Goal: Find contact information: Find contact information

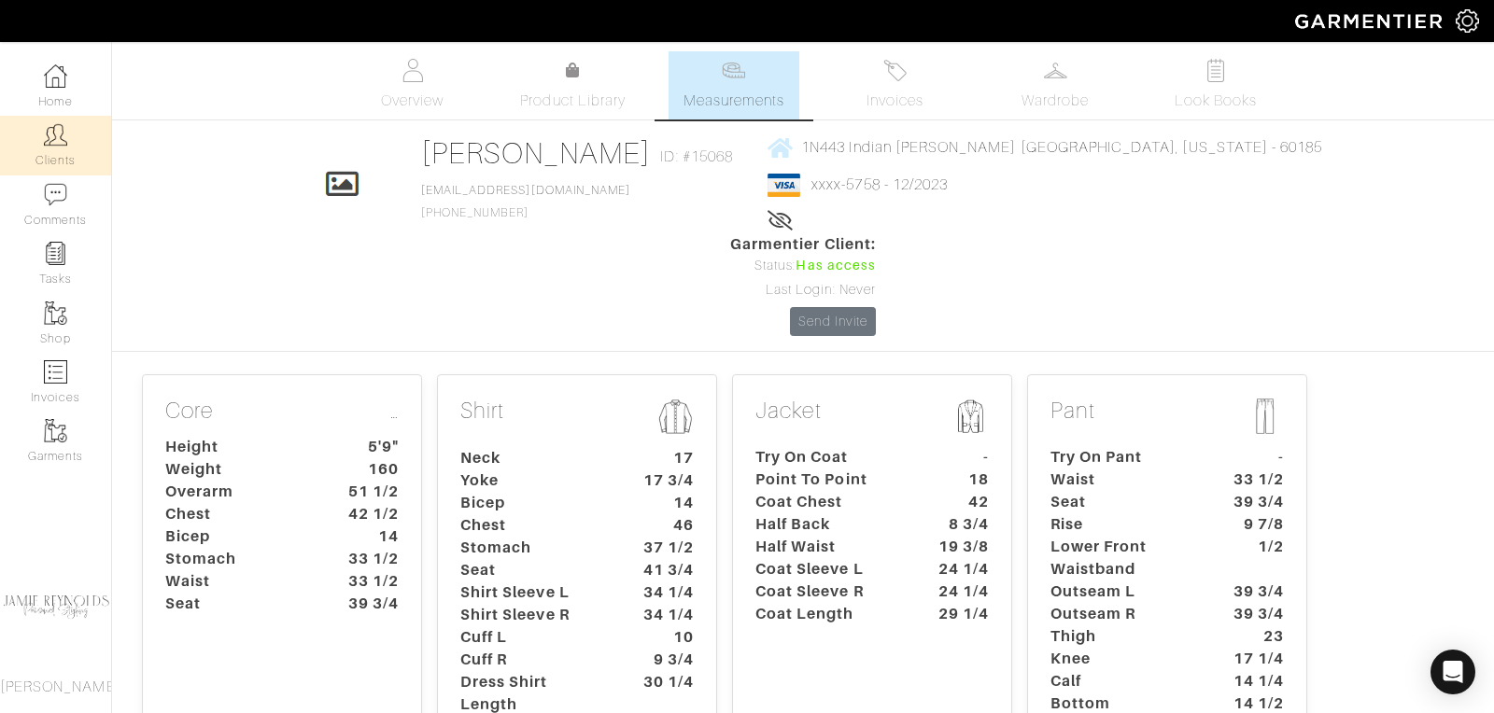
click at [73, 142] on link "Clients" at bounding box center [55, 145] width 111 height 59
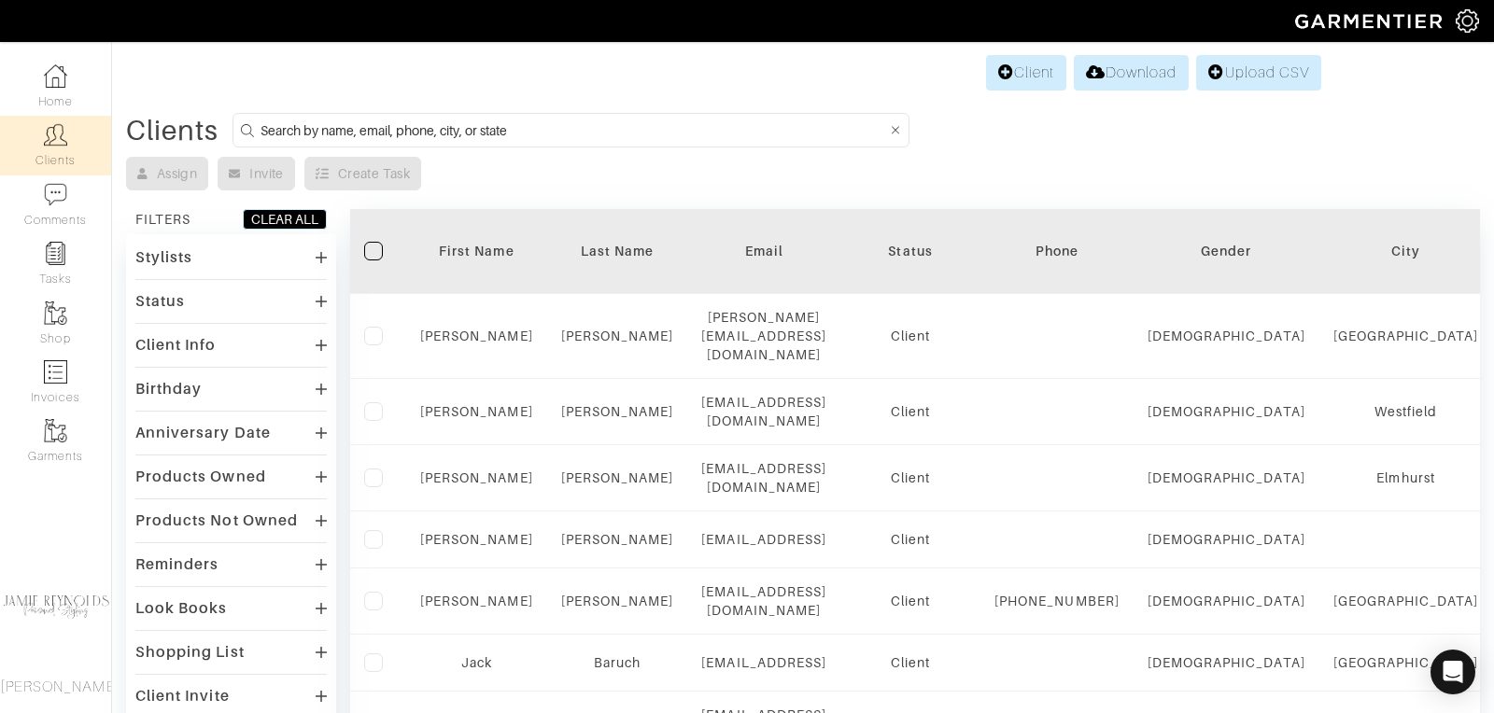
click at [439, 126] on input at bounding box center [573, 130] width 626 height 23
type input "t"
type input "mike dean"
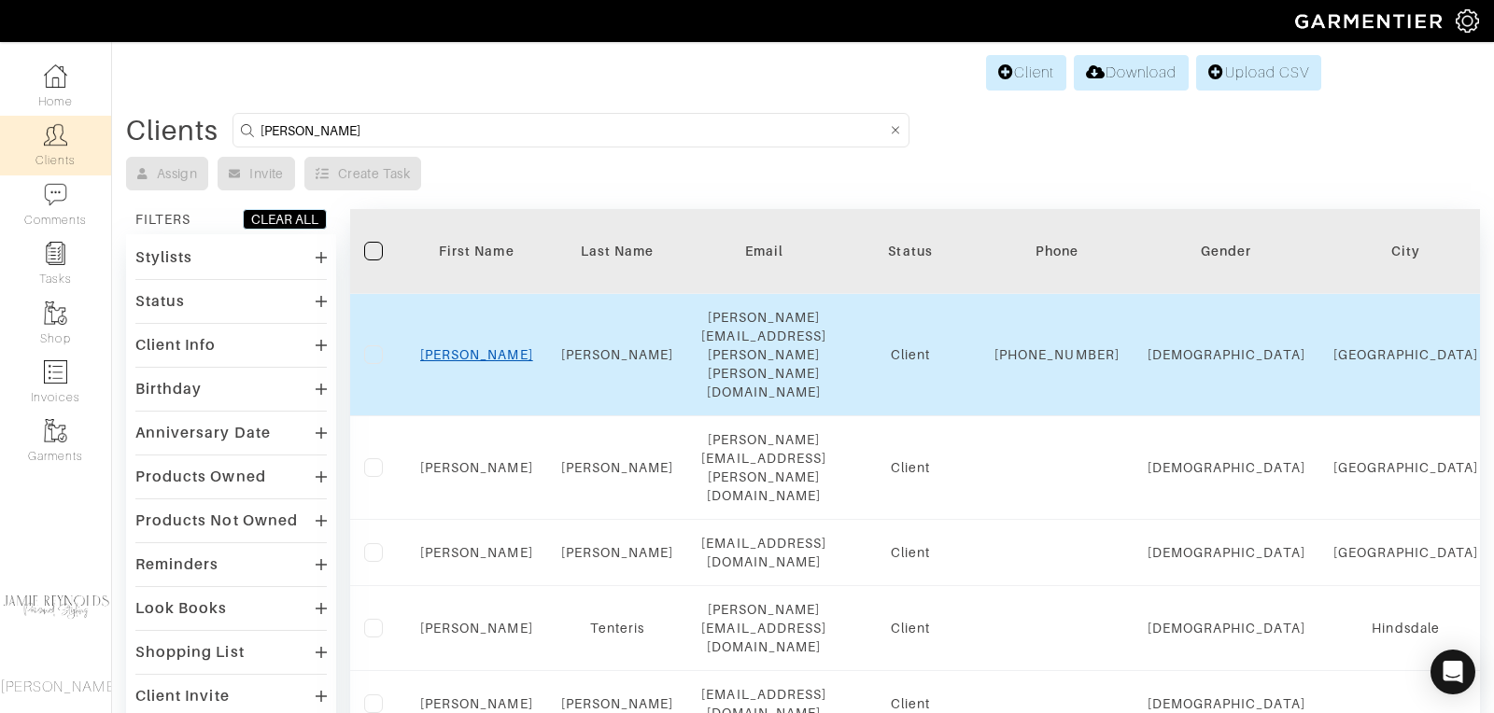
click at [471, 347] on link "Mike" at bounding box center [476, 354] width 113 height 15
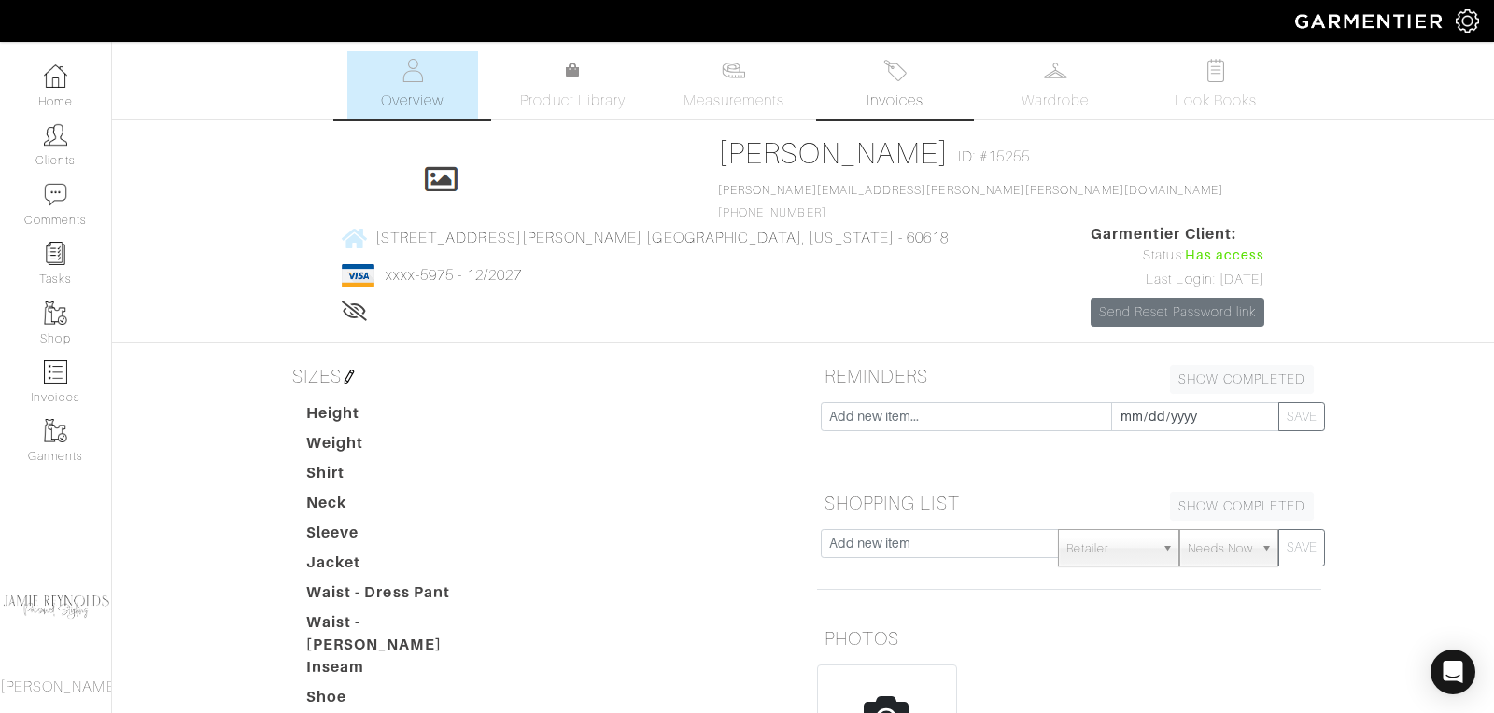
click at [904, 94] on span "Invoices" at bounding box center [894, 101] width 57 height 22
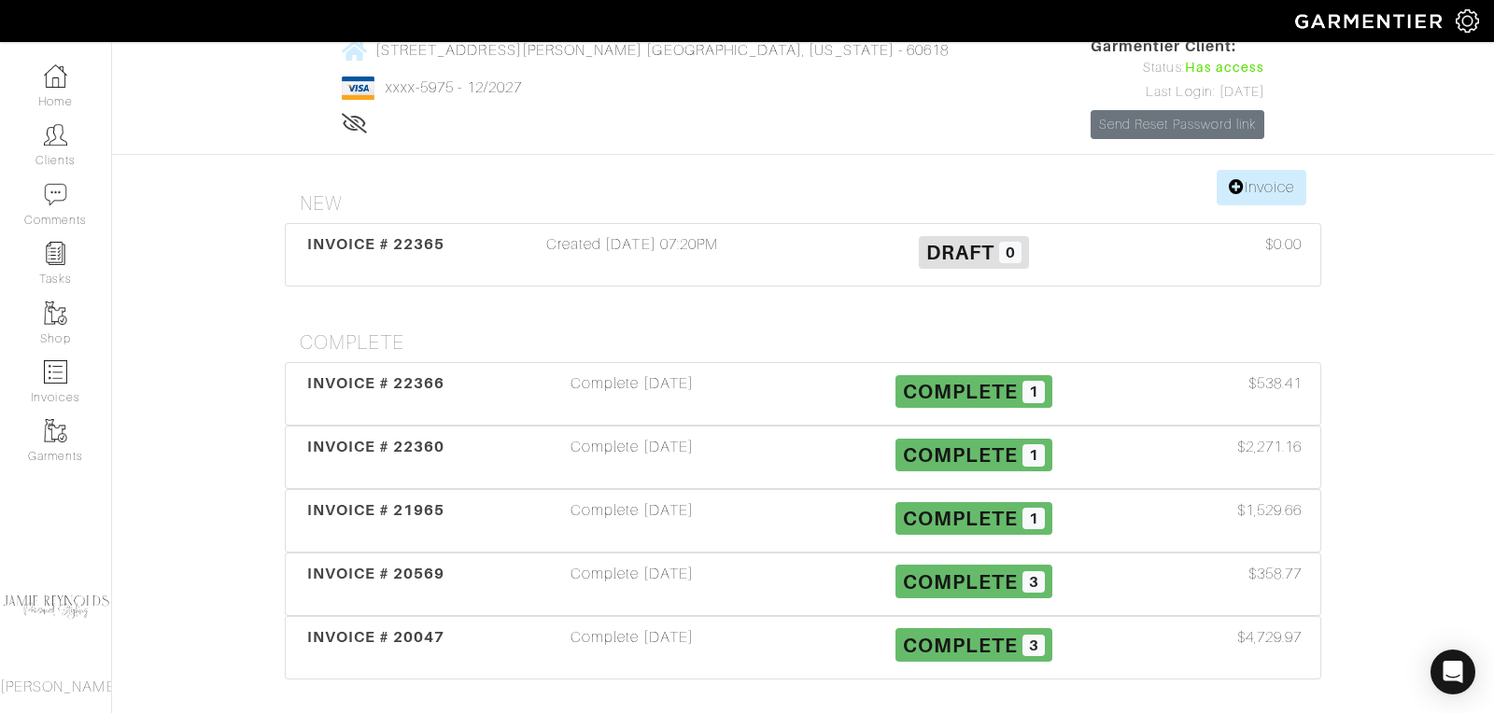
scroll to position [191, 0]
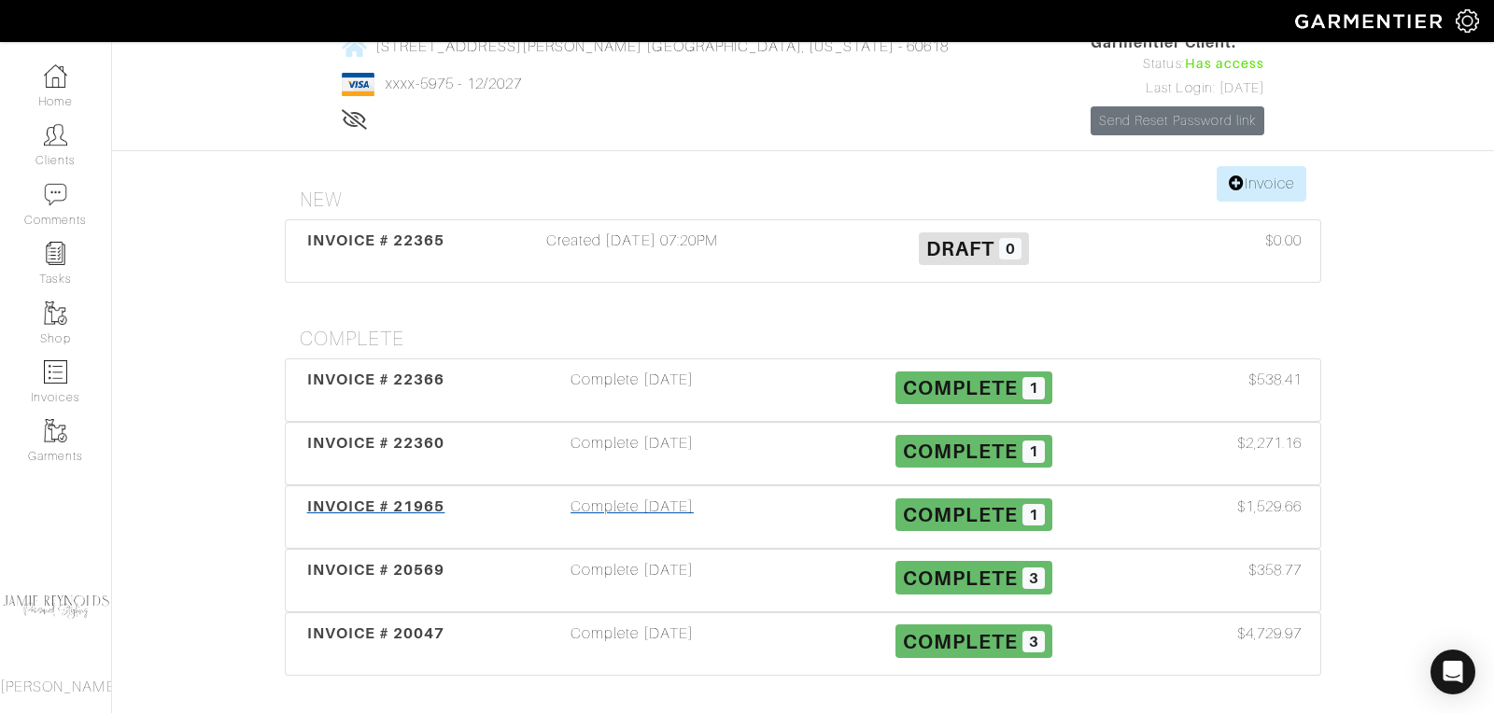
click at [369, 498] on span "INVOICE # 21965" at bounding box center [376, 507] width 138 height 18
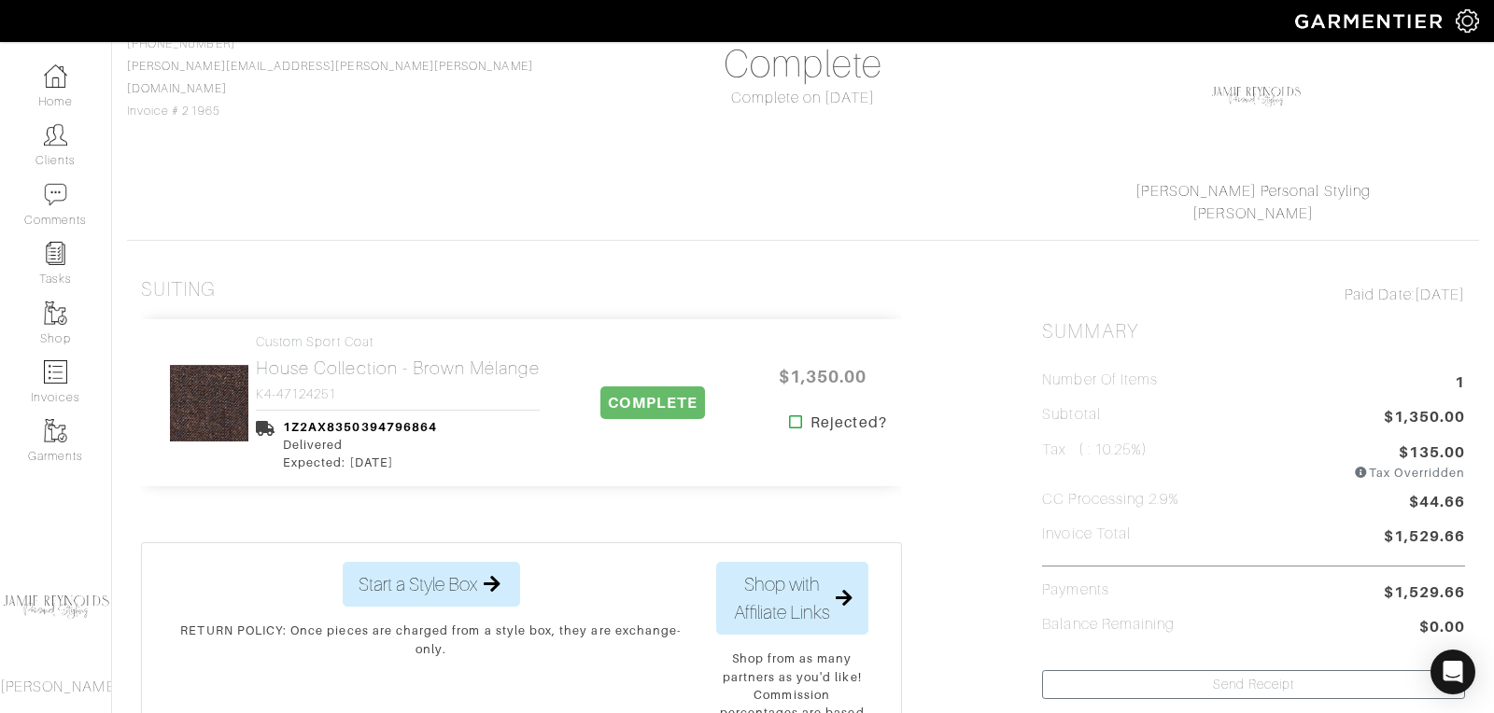
scroll to position [175, 0]
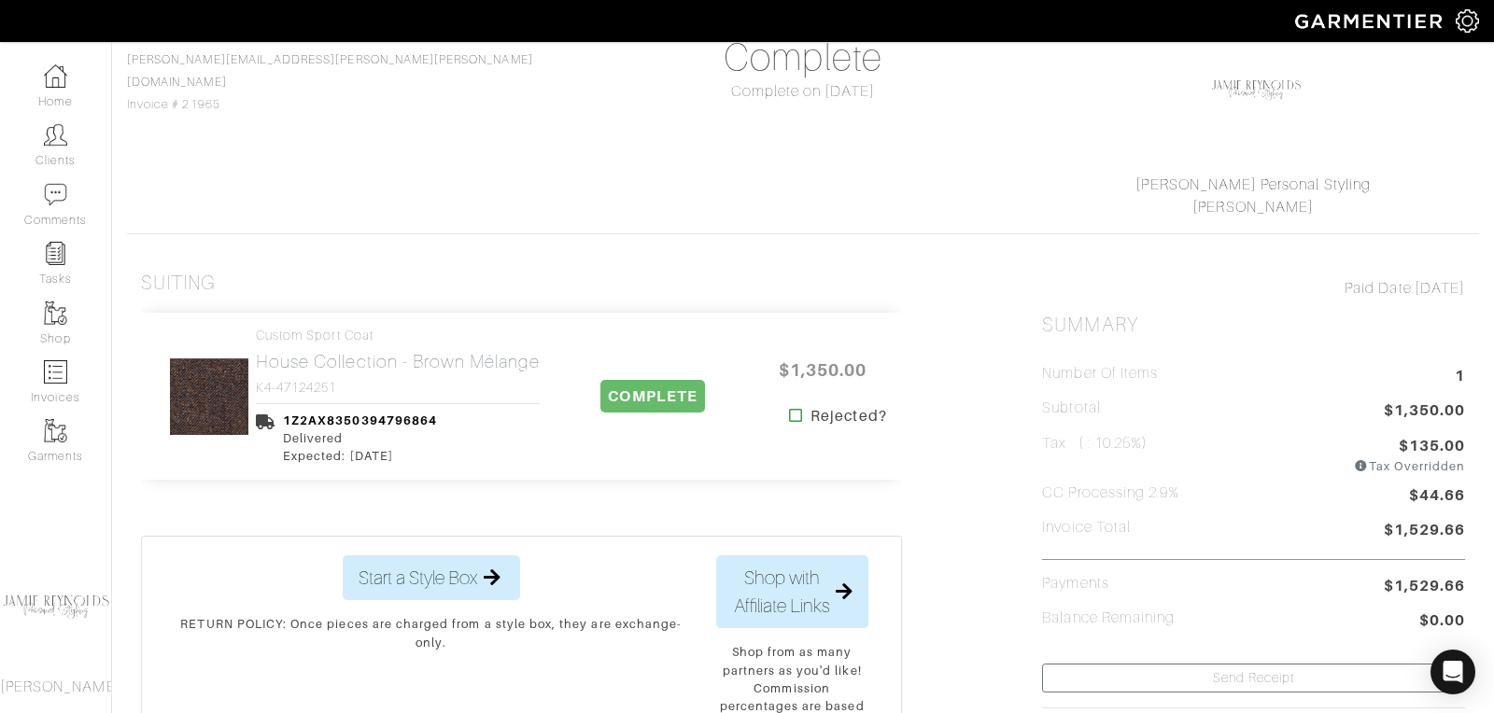
scroll to position [191, 0]
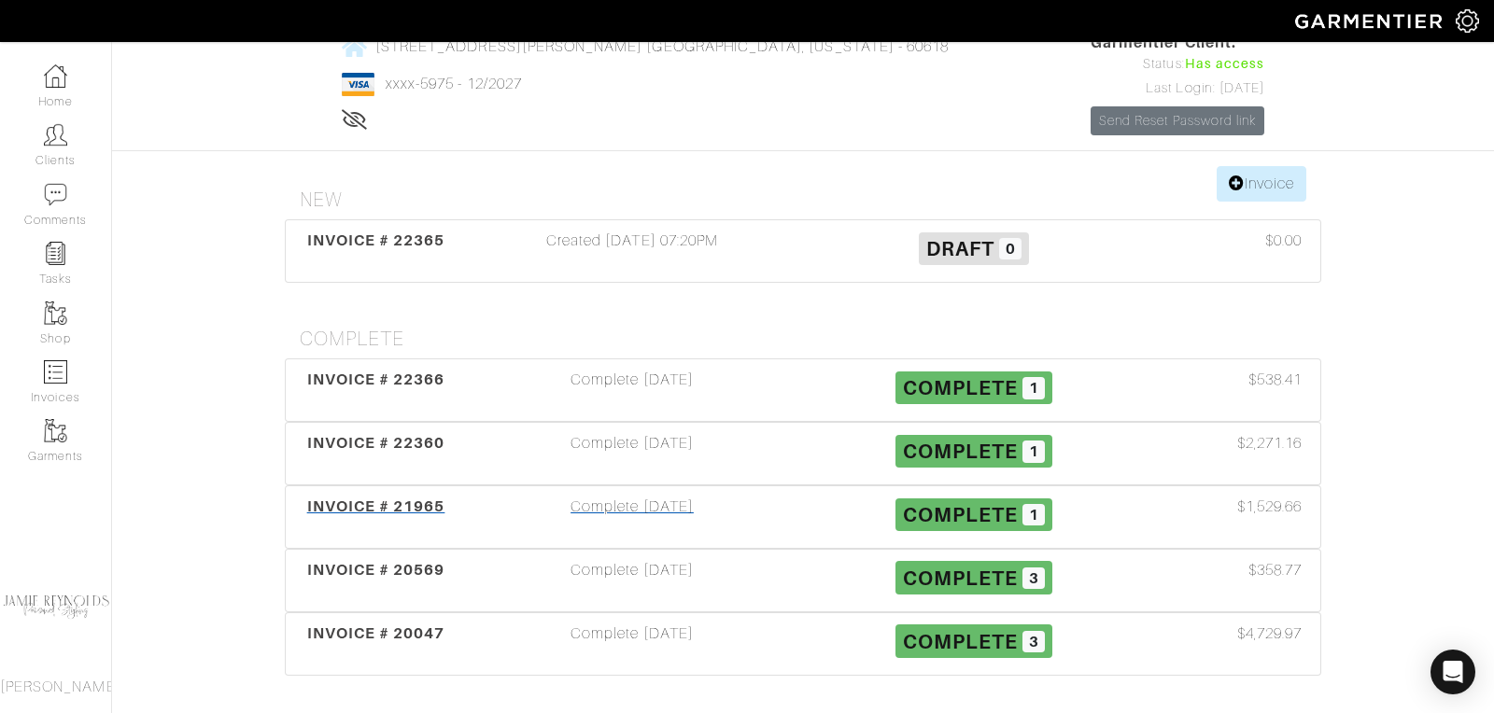
click at [387, 498] on span "INVOICE # 21965" at bounding box center [376, 507] width 138 height 18
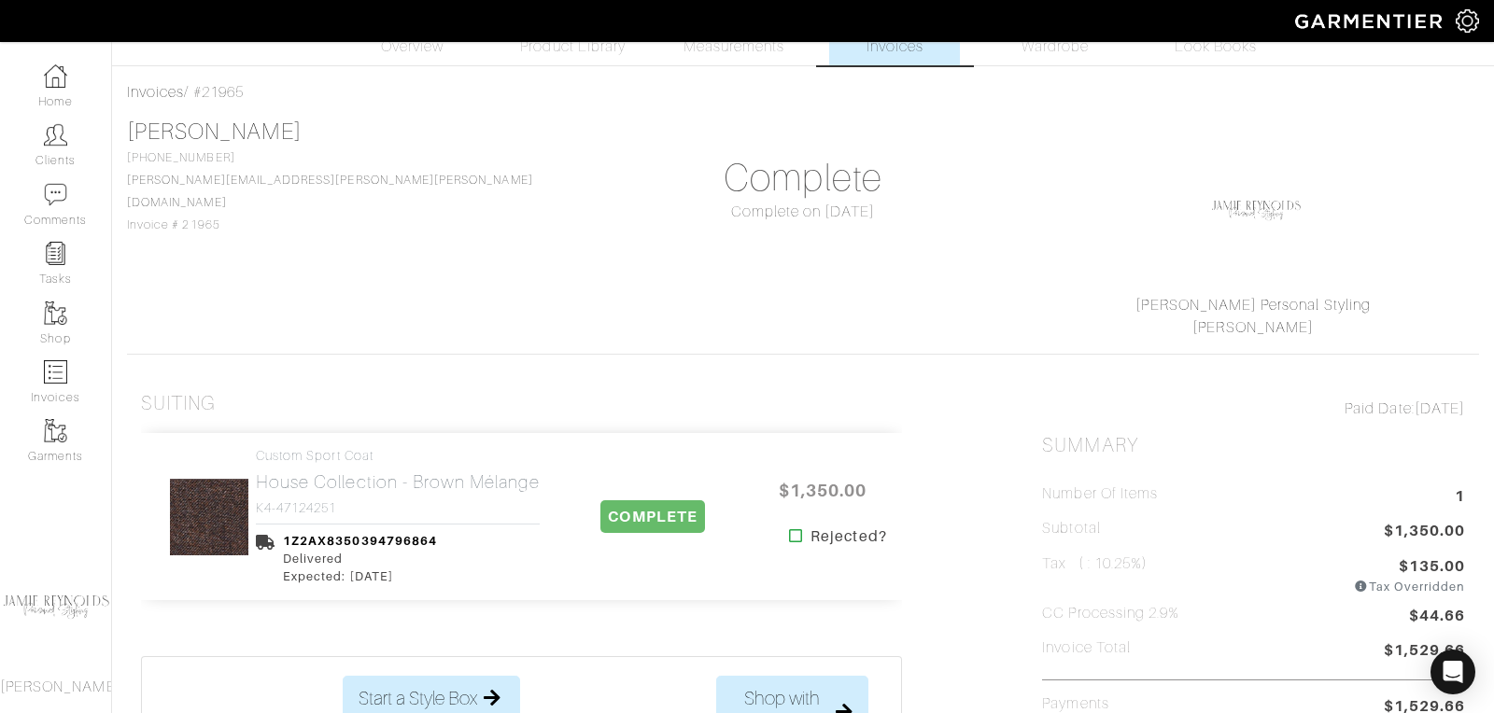
scroll to position [66, 0]
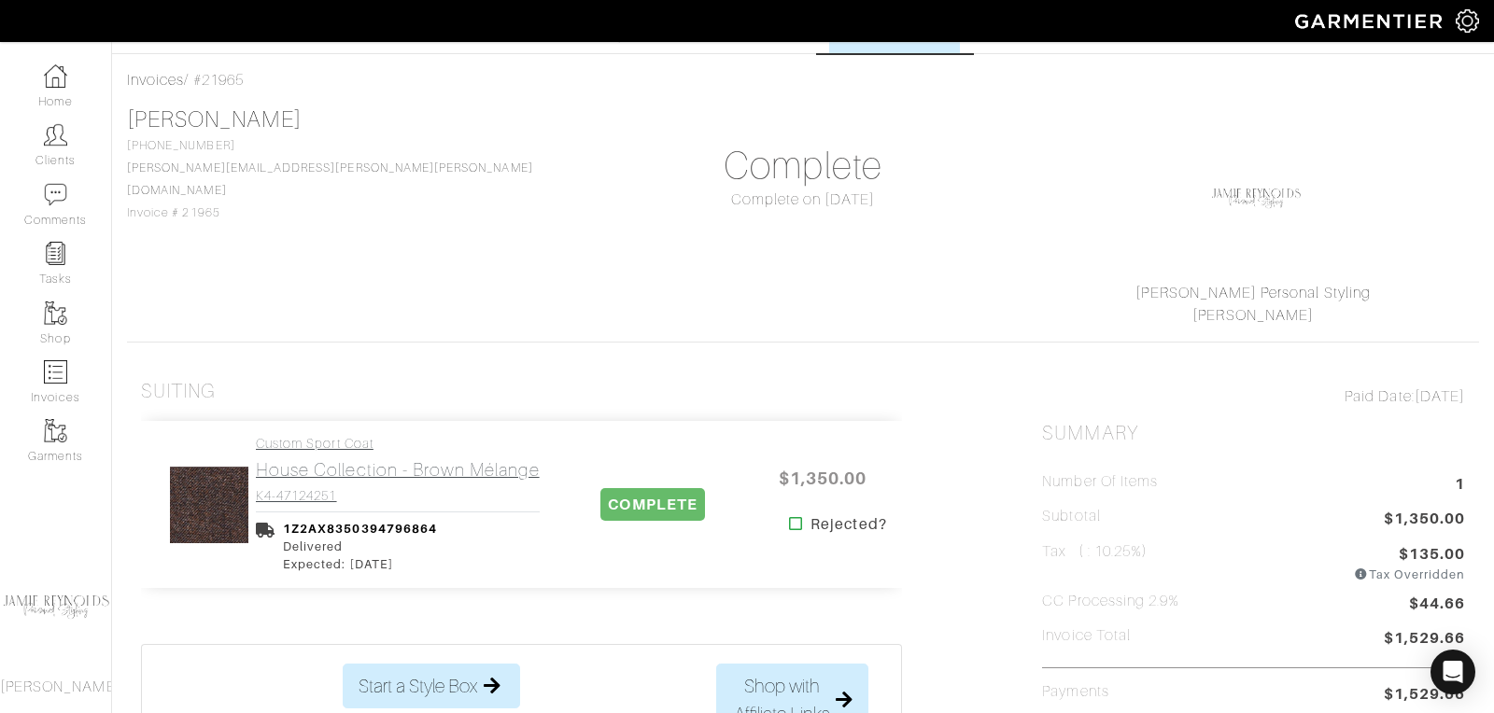
click at [321, 474] on h2 "House Collection - Brown Mélange" at bounding box center [398, 469] width 284 height 21
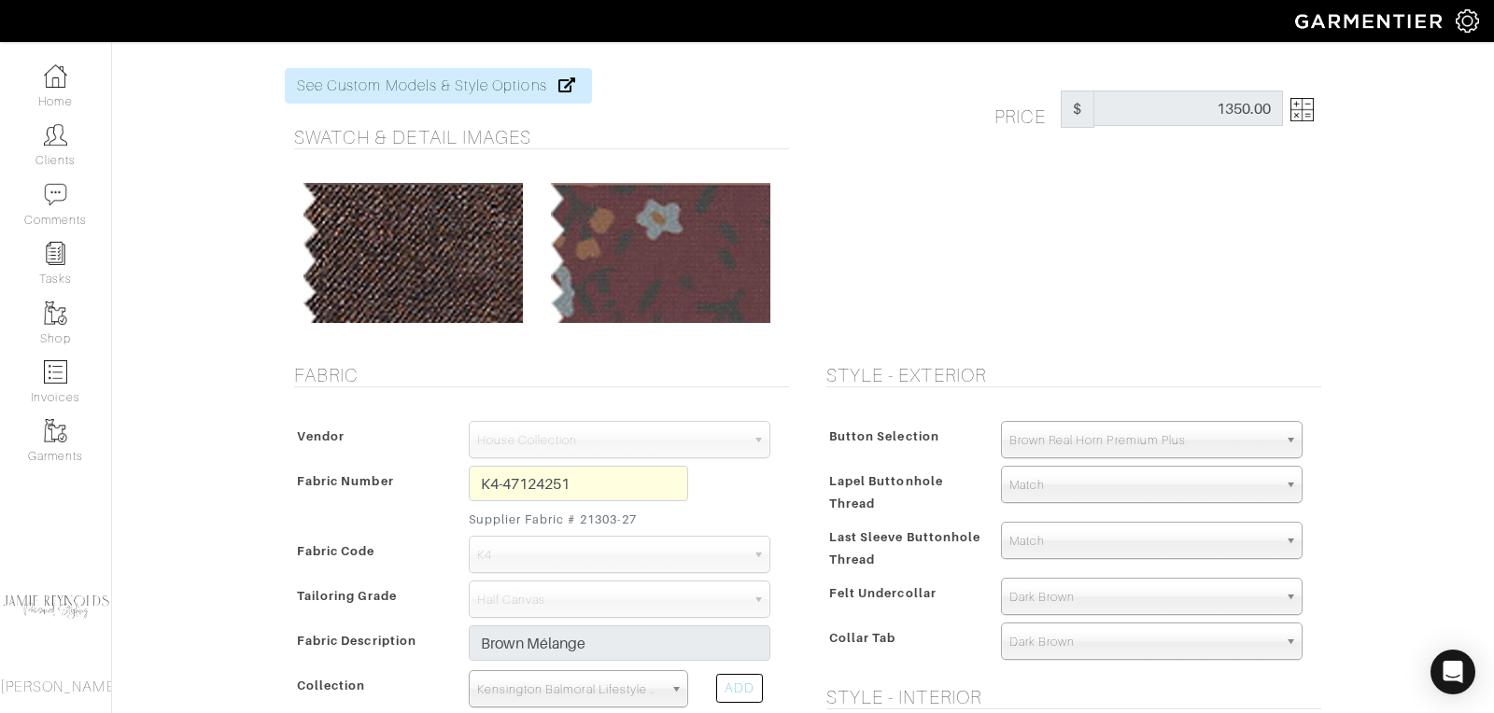
scroll to position [49, 0]
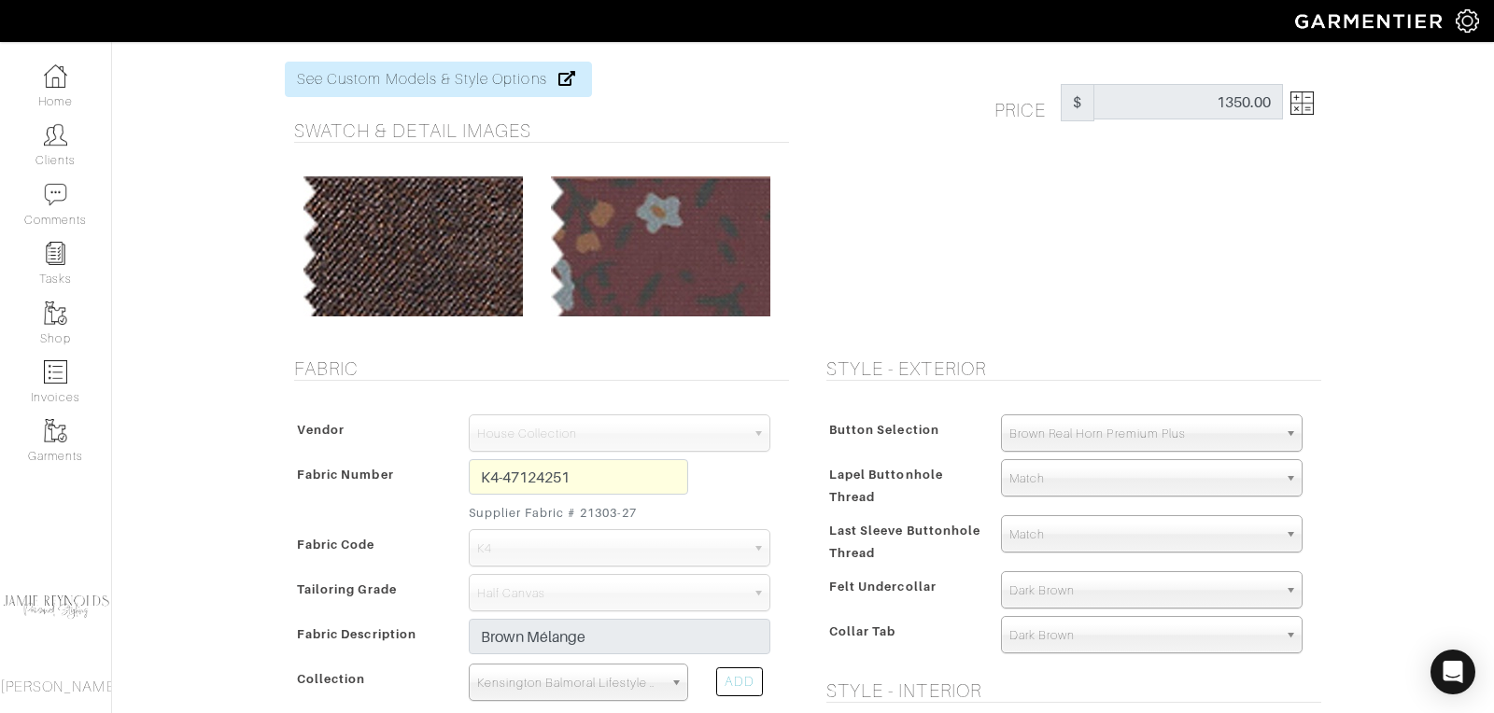
scroll to position [66, 0]
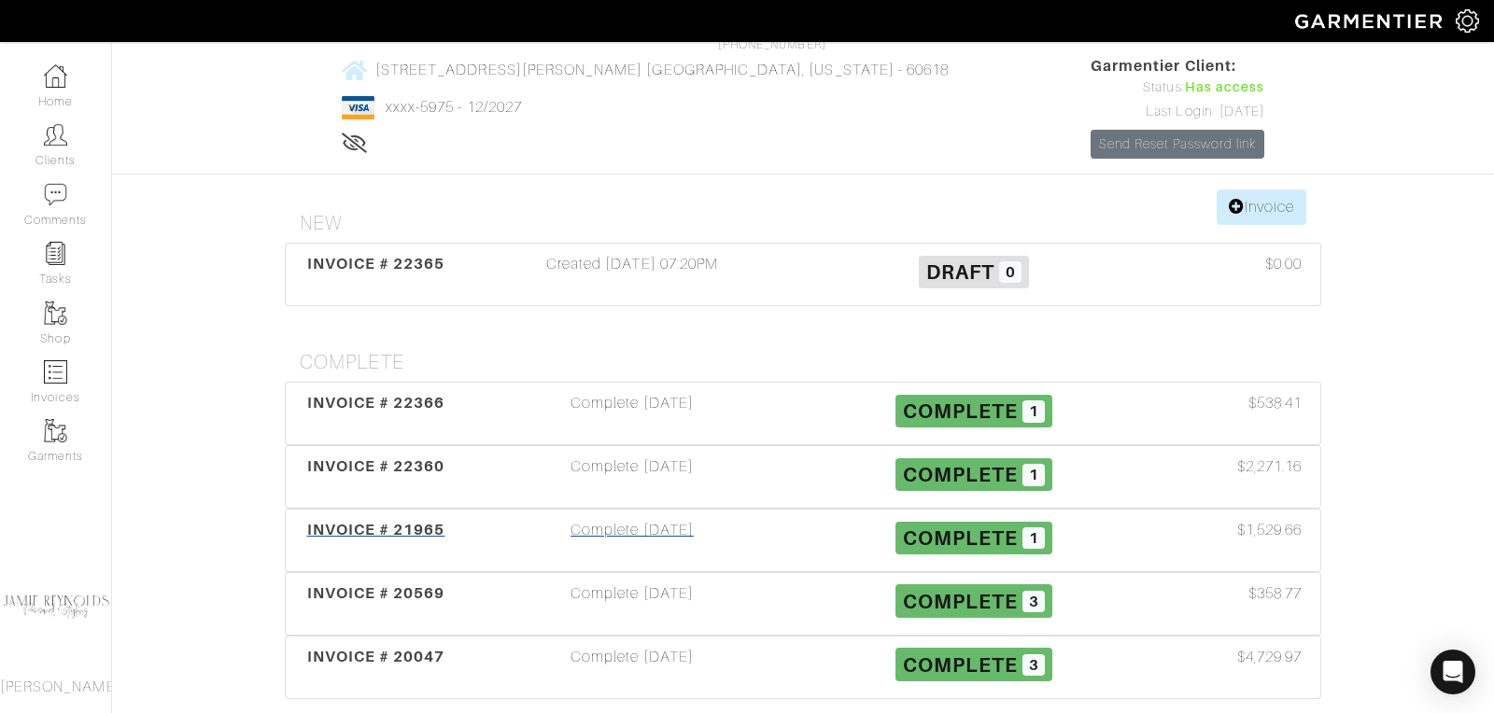
scroll to position [170, 0]
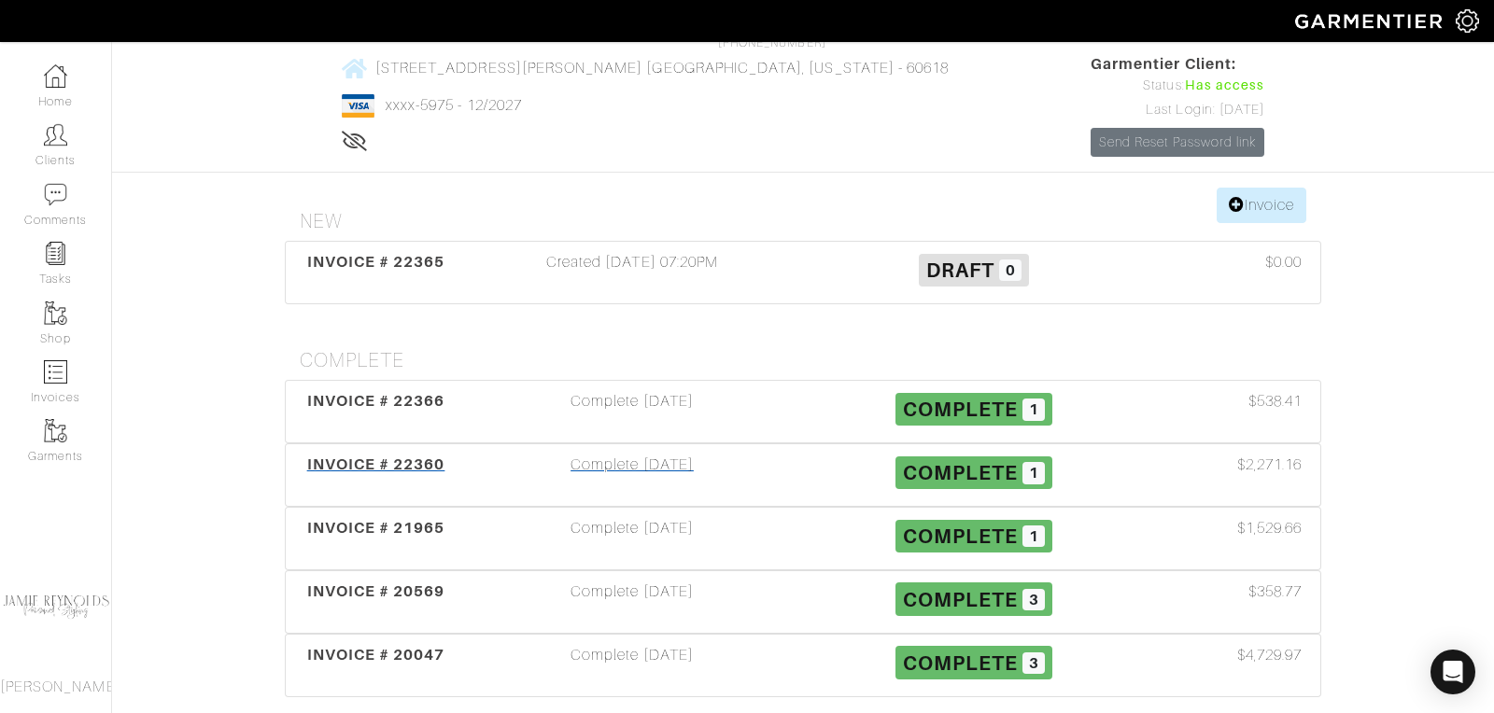
click at [387, 456] on span "INVOICE # 22360" at bounding box center [376, 465] width 138 height 18
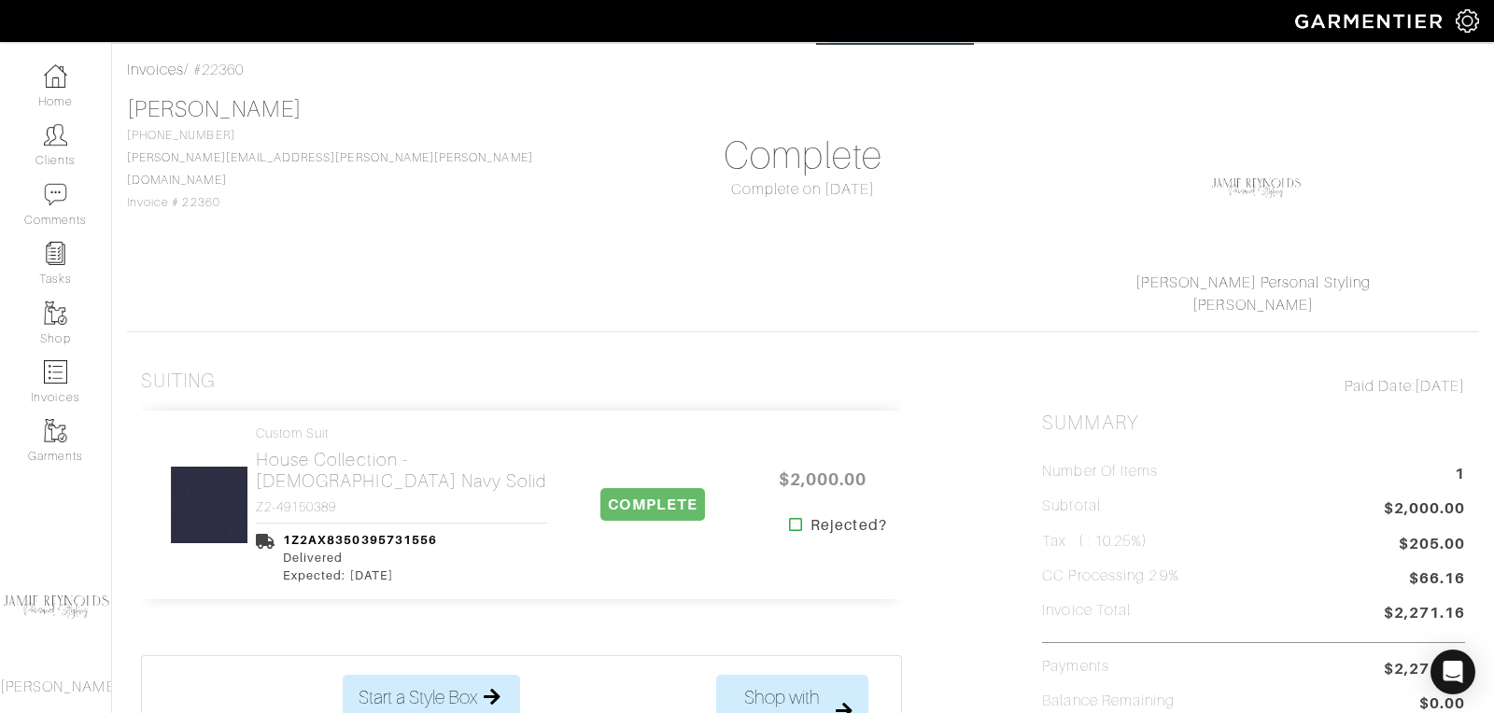
scroll to position [85, 0]
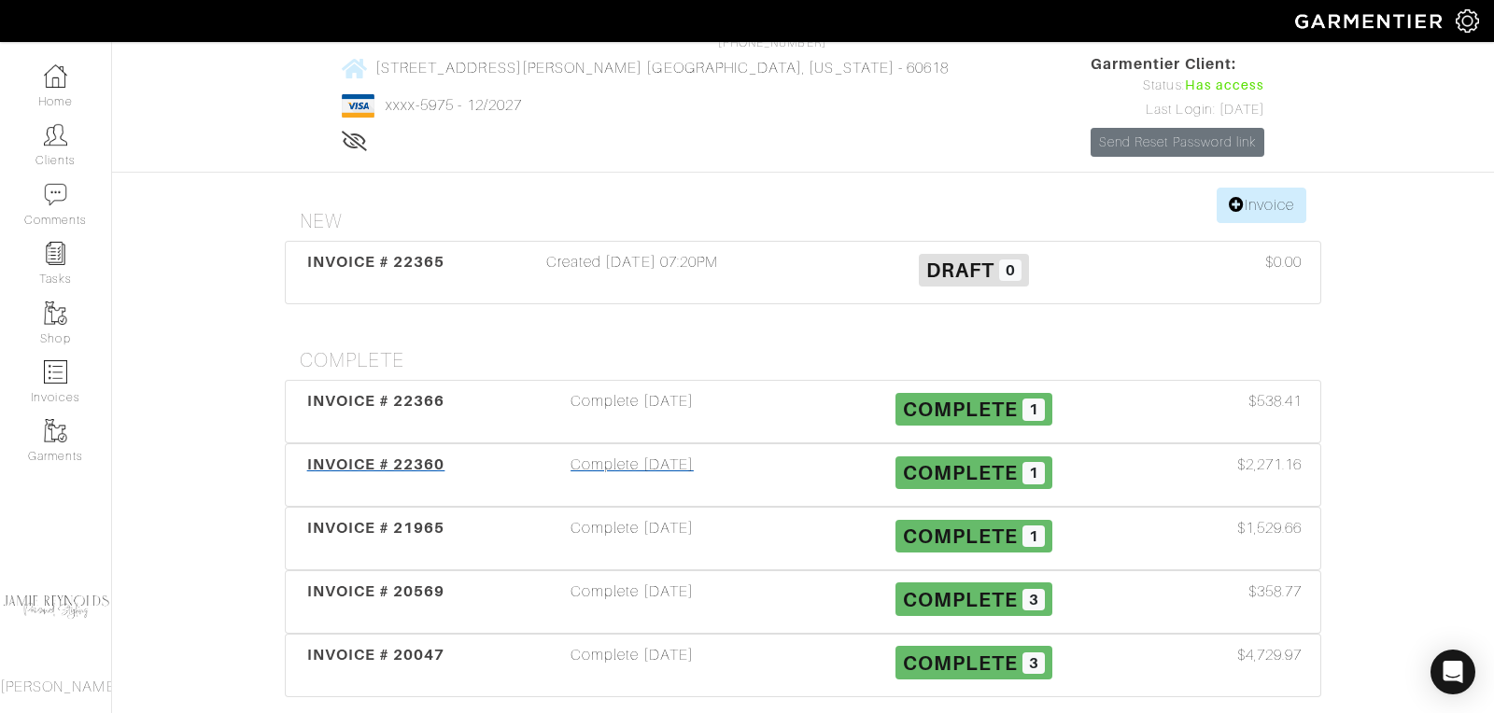
scroll to position [191, 0]
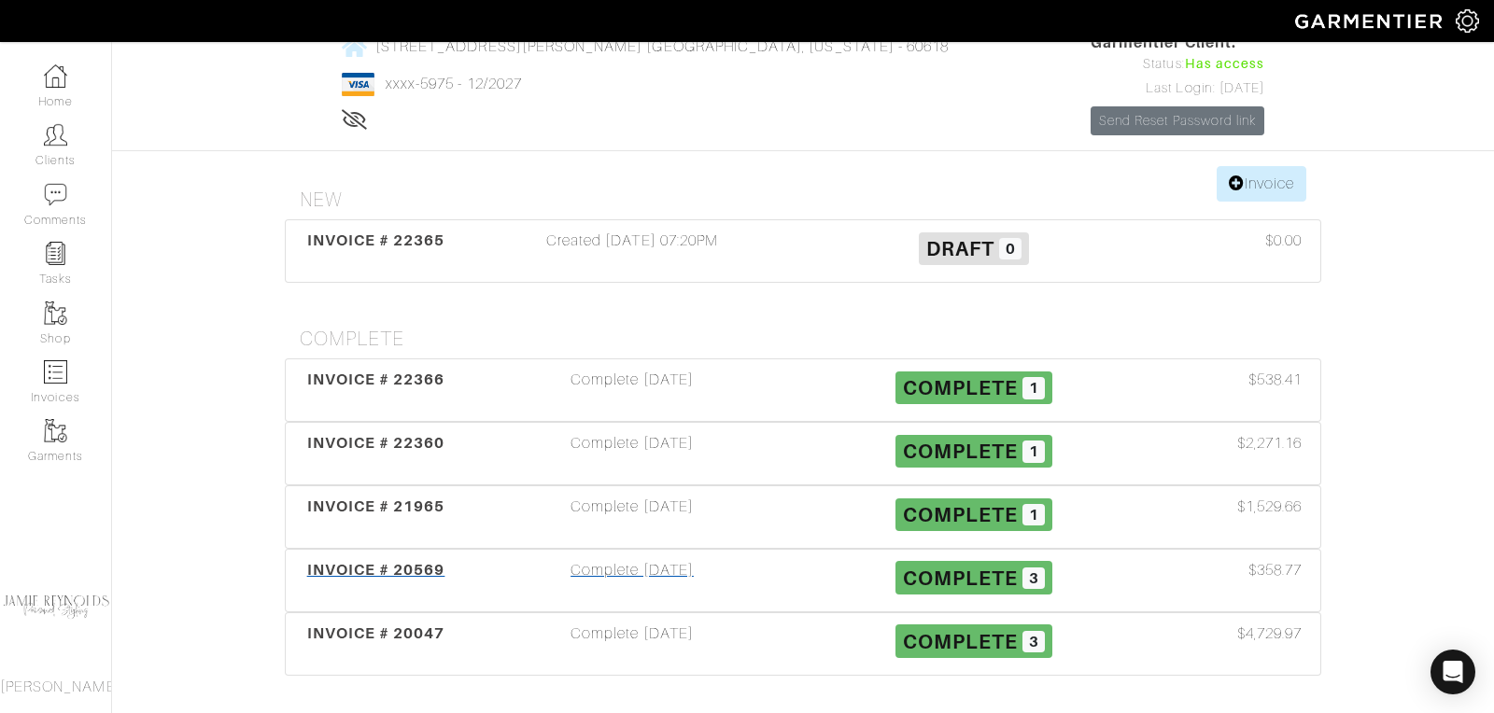
click at [353, 561] on span "INVOICE # 20569" at bounding box center [376, 570] width 138 height 18
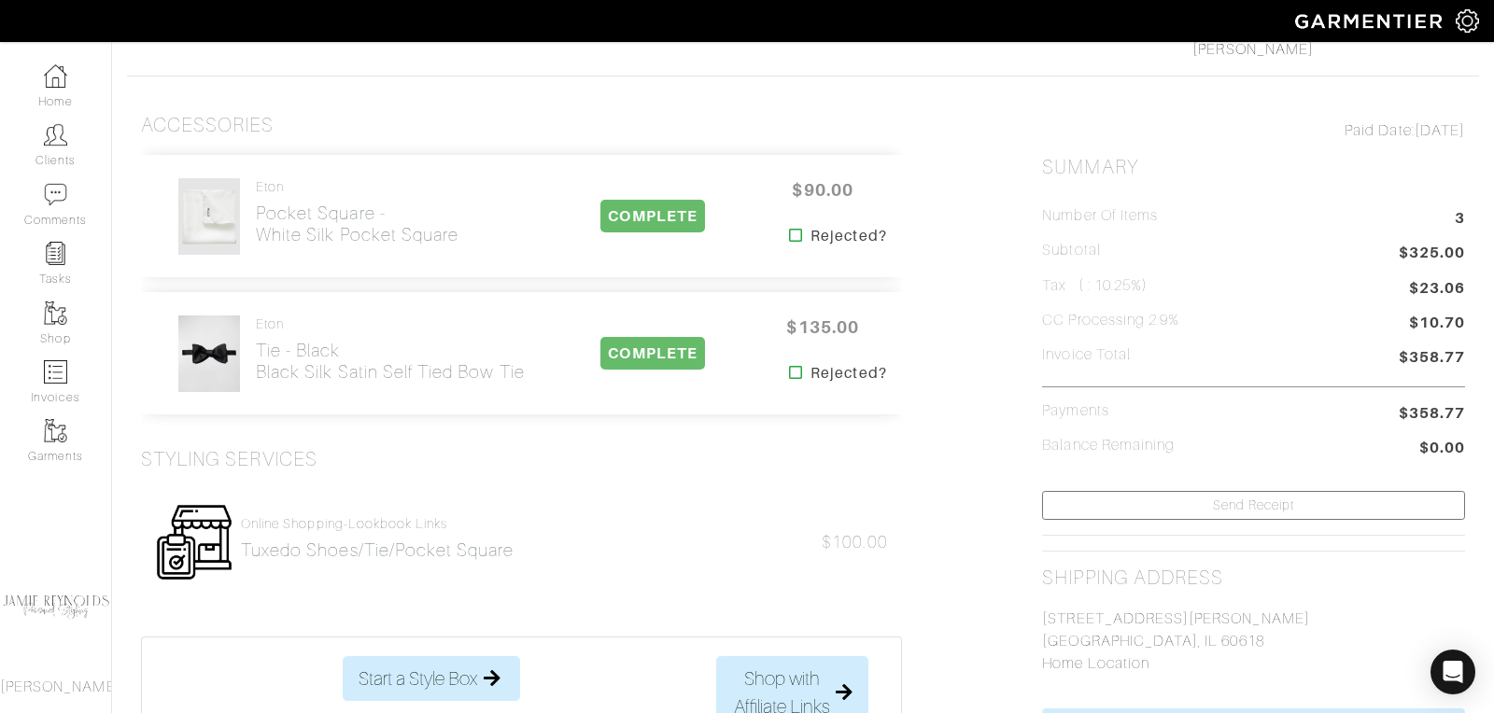
scroll to position [365, 0]
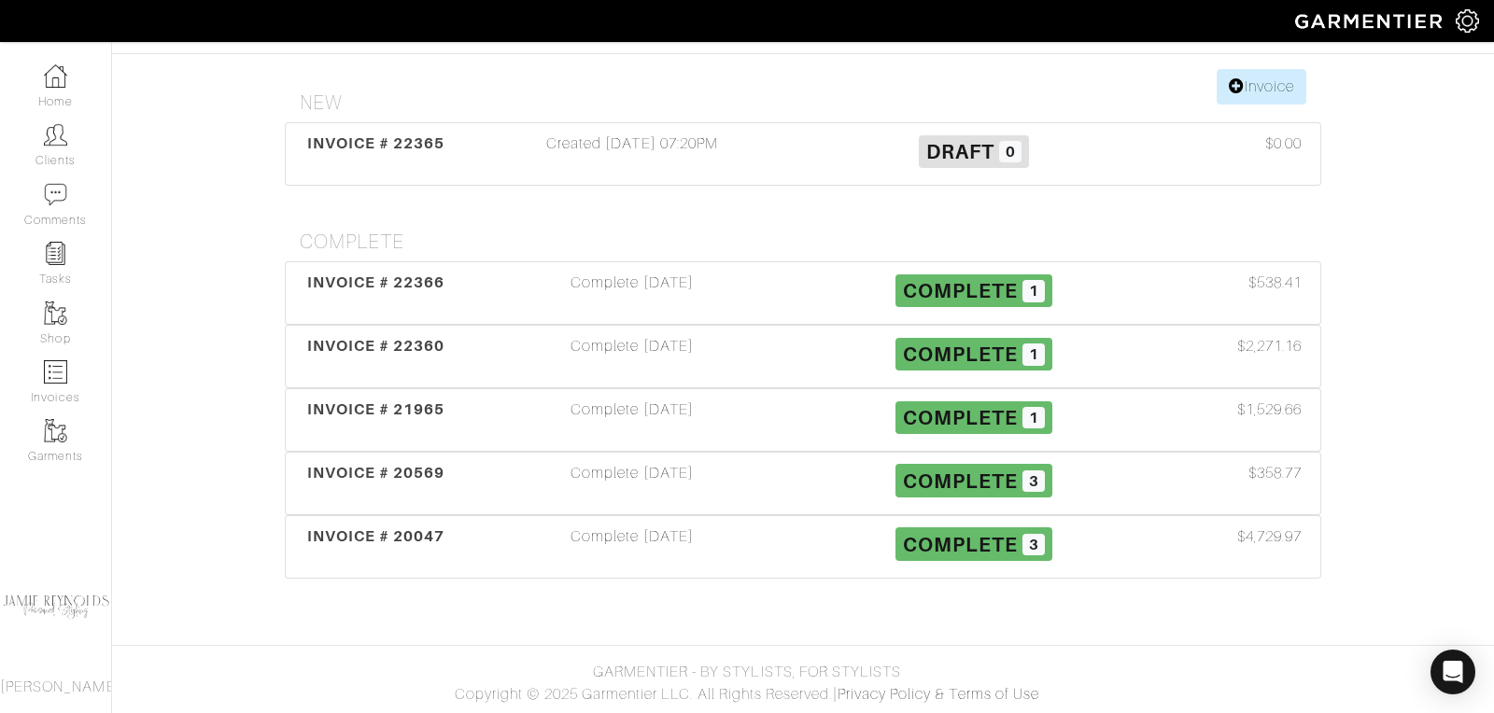
scroll to position [191, 0]
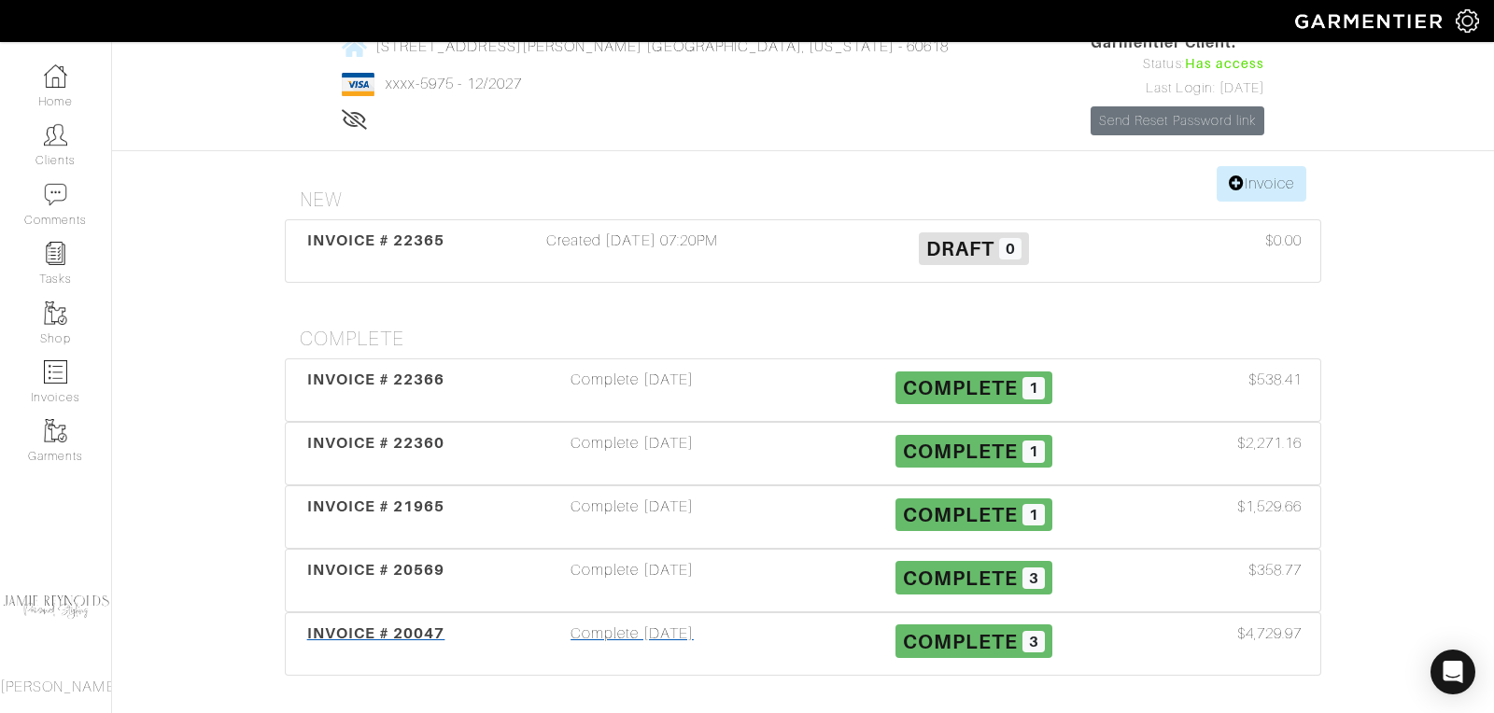
click at [394, 625] on span "INVOICE # 20047" at bounding box center [376, 634] width 138 height 18
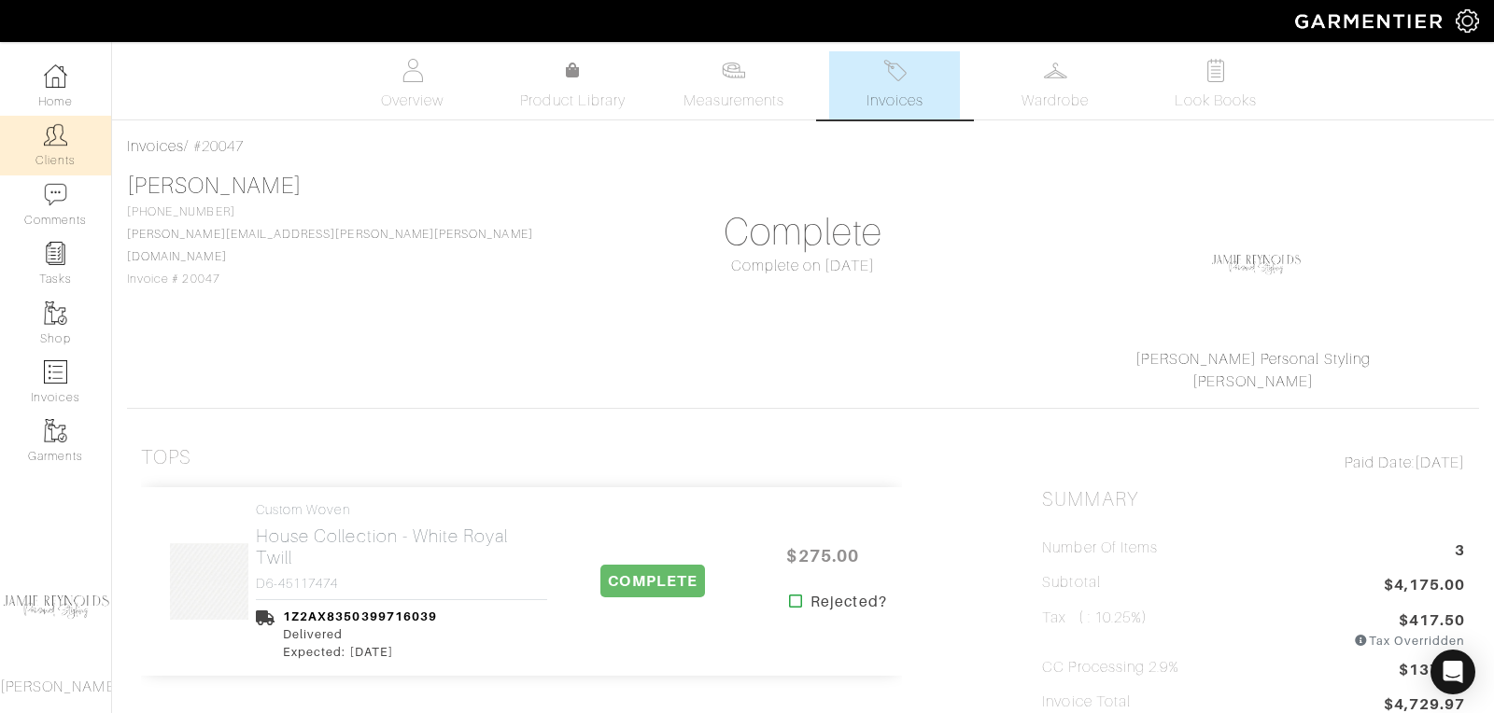
click at [32, 146] on link "Clients" at bounding box center [55, 145] width 111 height 59
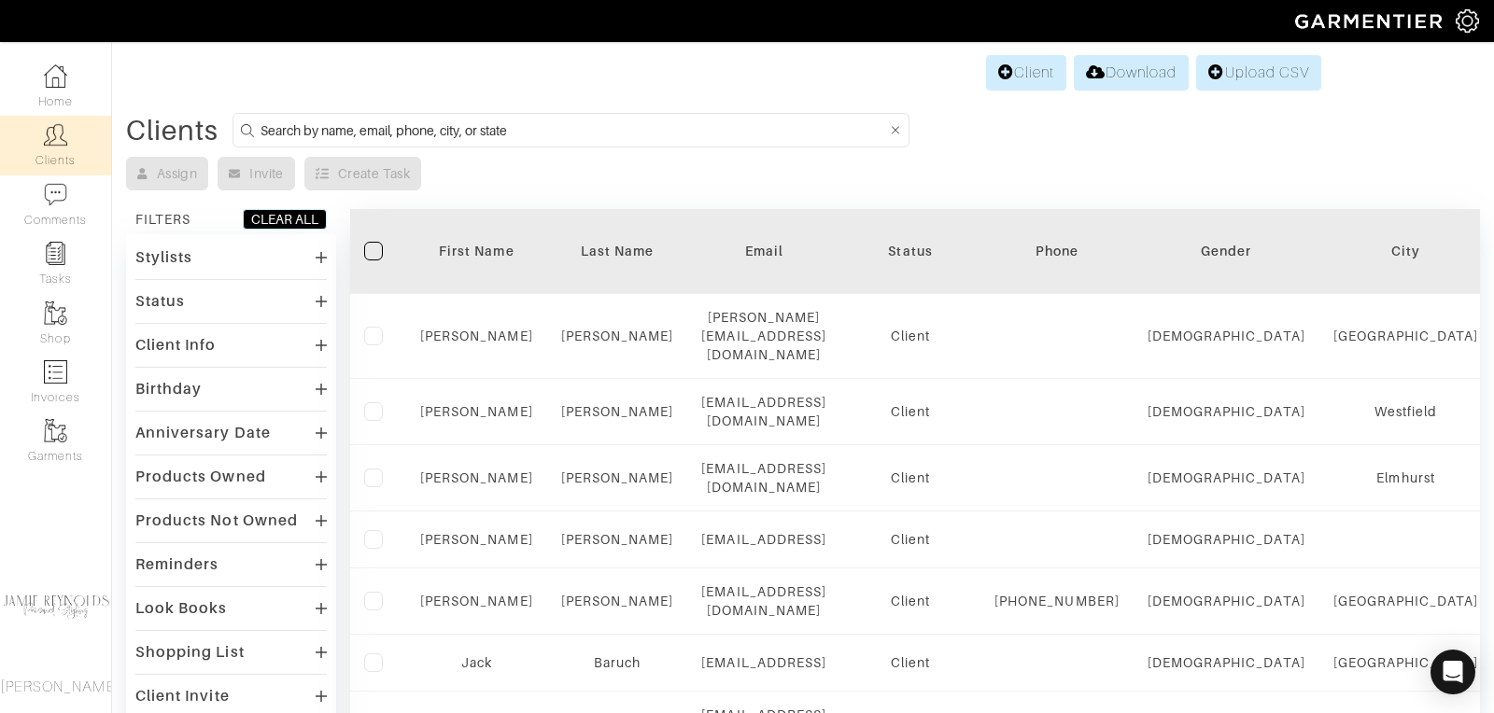
click at [443, 126] on input at bounding box center [573, 130] width 626 height 23
type input "m"
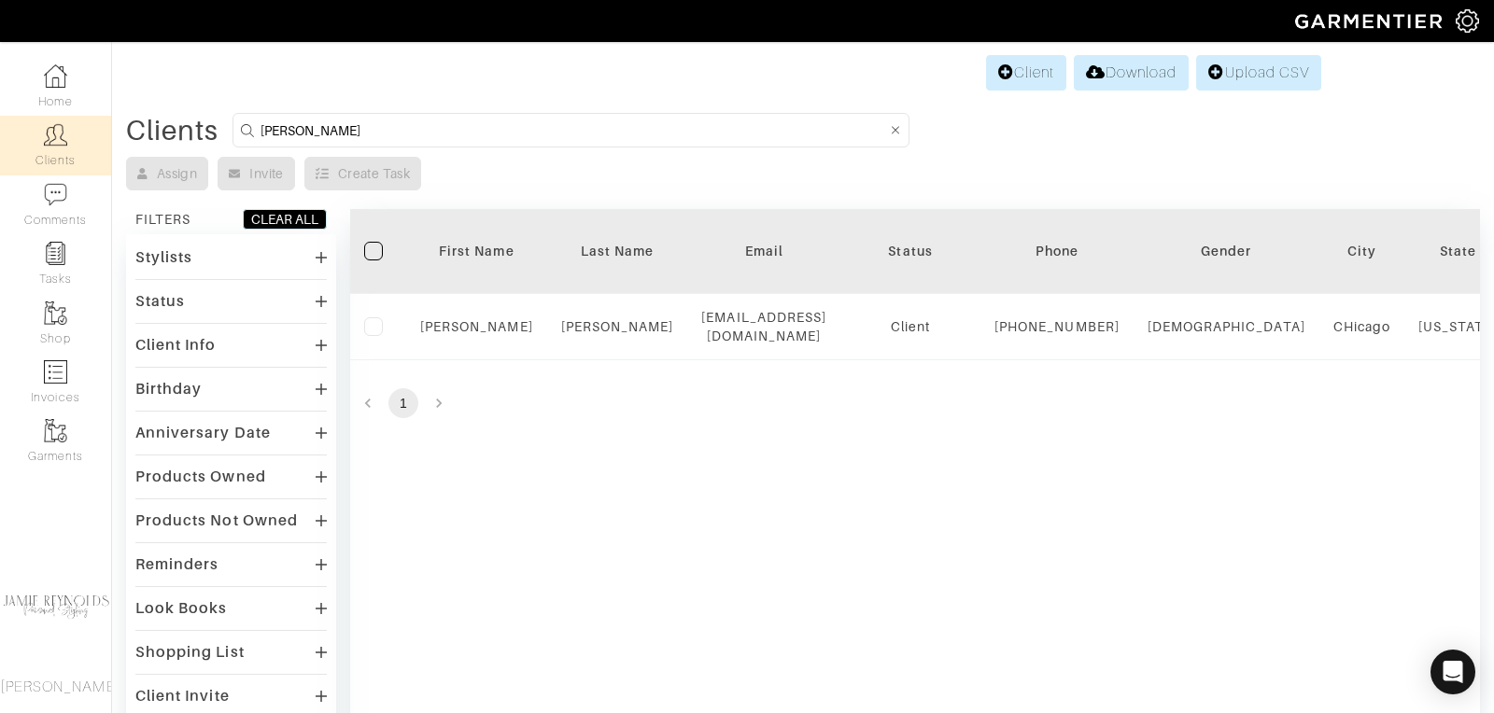
click at [314, 131] on input "miksa" at bounding box center [573, 130] width 626 height 23
type input "meghan"
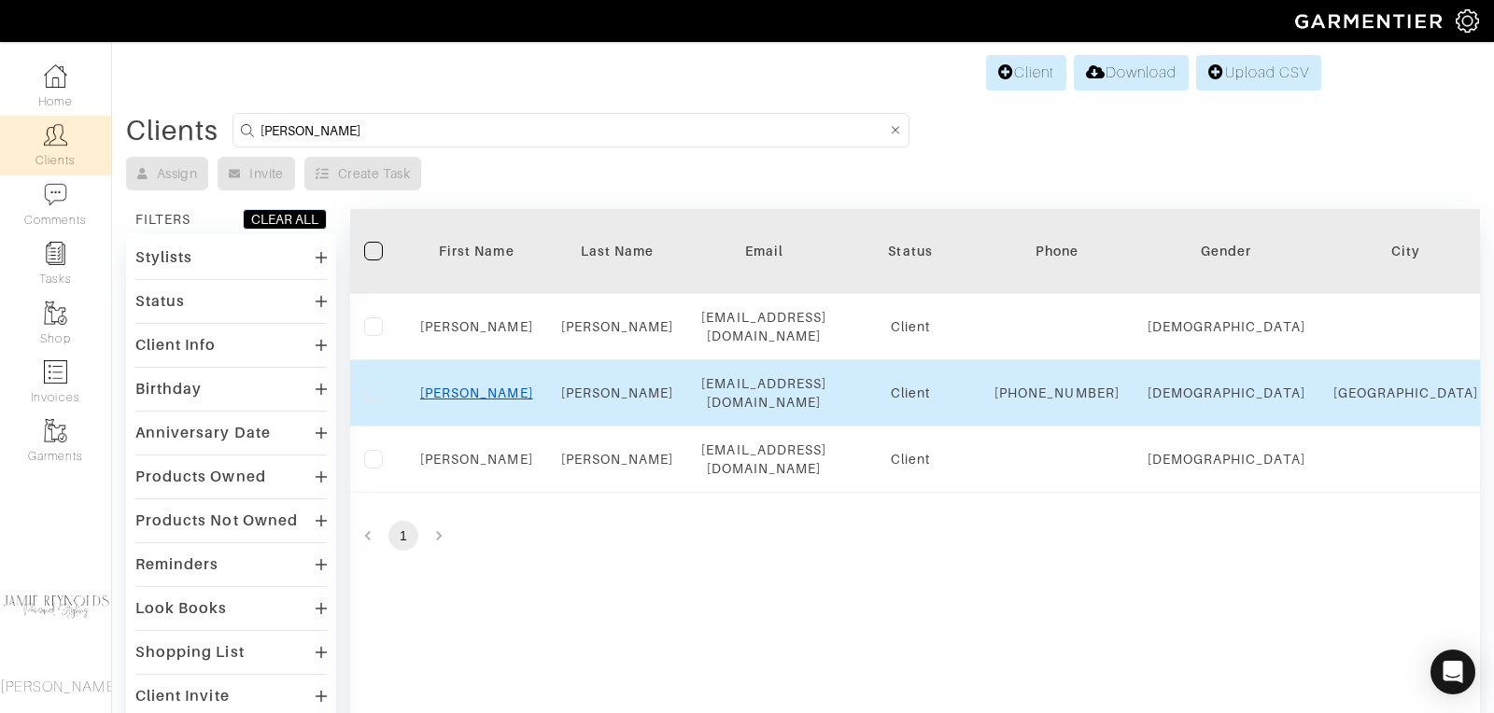
click at [463, 389] on link "Meghan" at bounding box center [476, 393] width 113 height 15
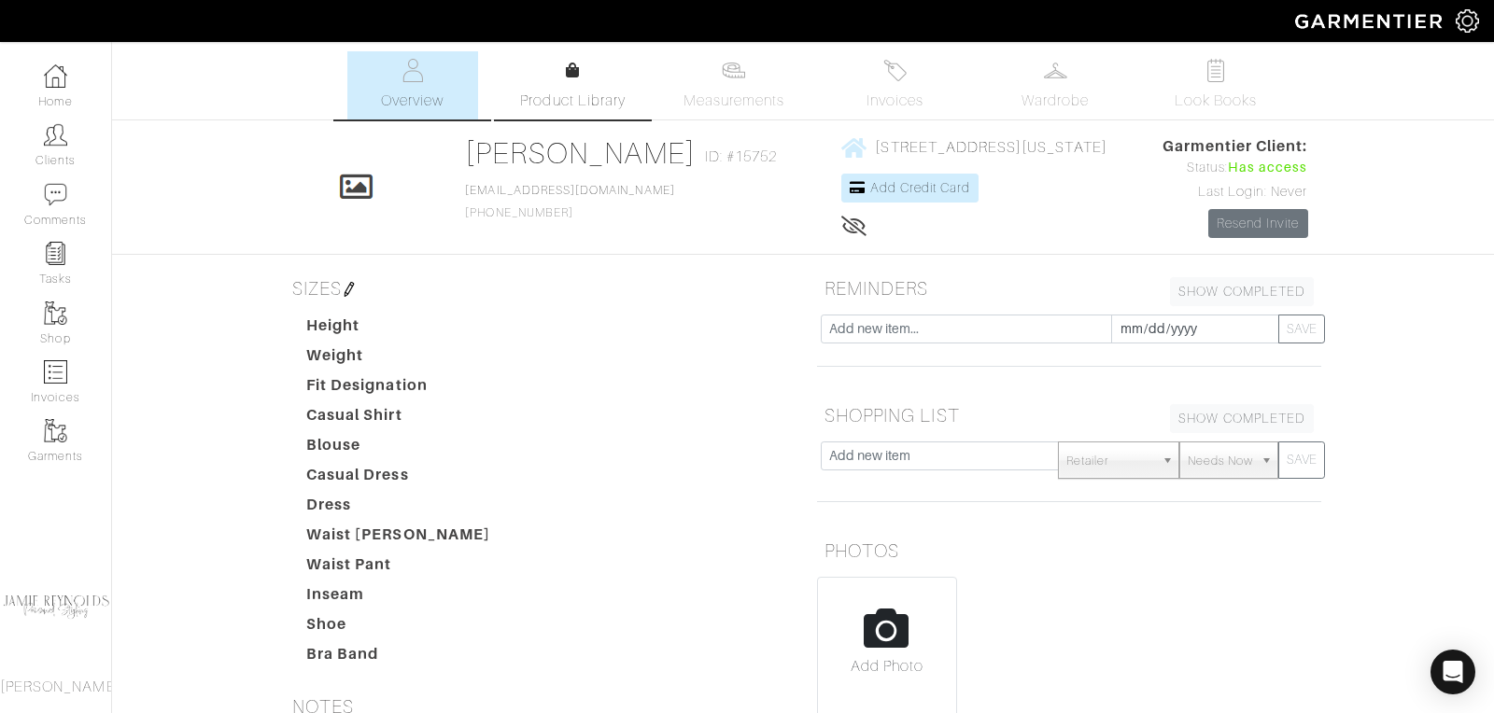
click at [573, 74] on icon at bounding box center [573, 70] width 14 height 15
click at [752, 87] on link "Measurements" at bounding box center [734, 85] width 132 height 68
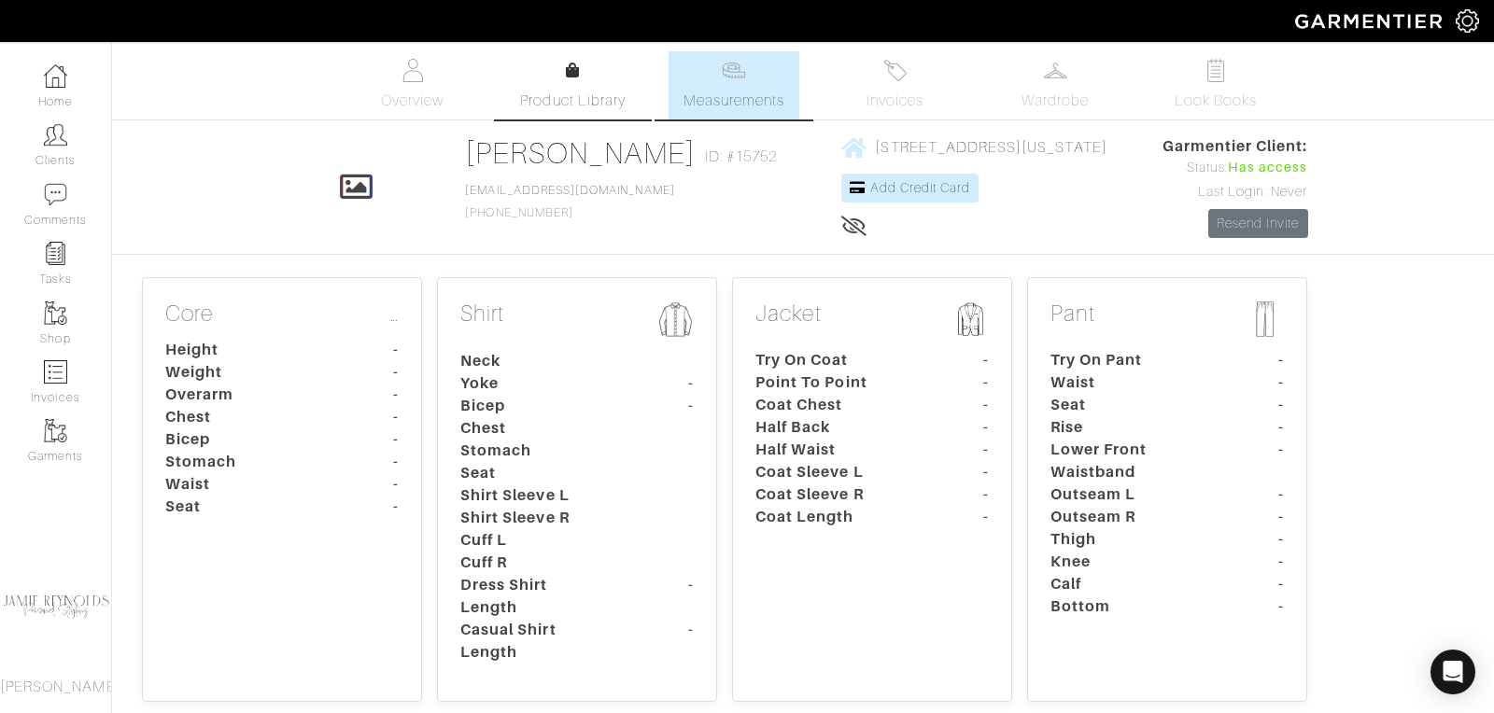
click at [577, 84] on link "Product Library" at bounding box center [573, 86] width 131 height 52
click at [379, 314] on p "Core …" at bounding box center [281, 316] width 233 height 31
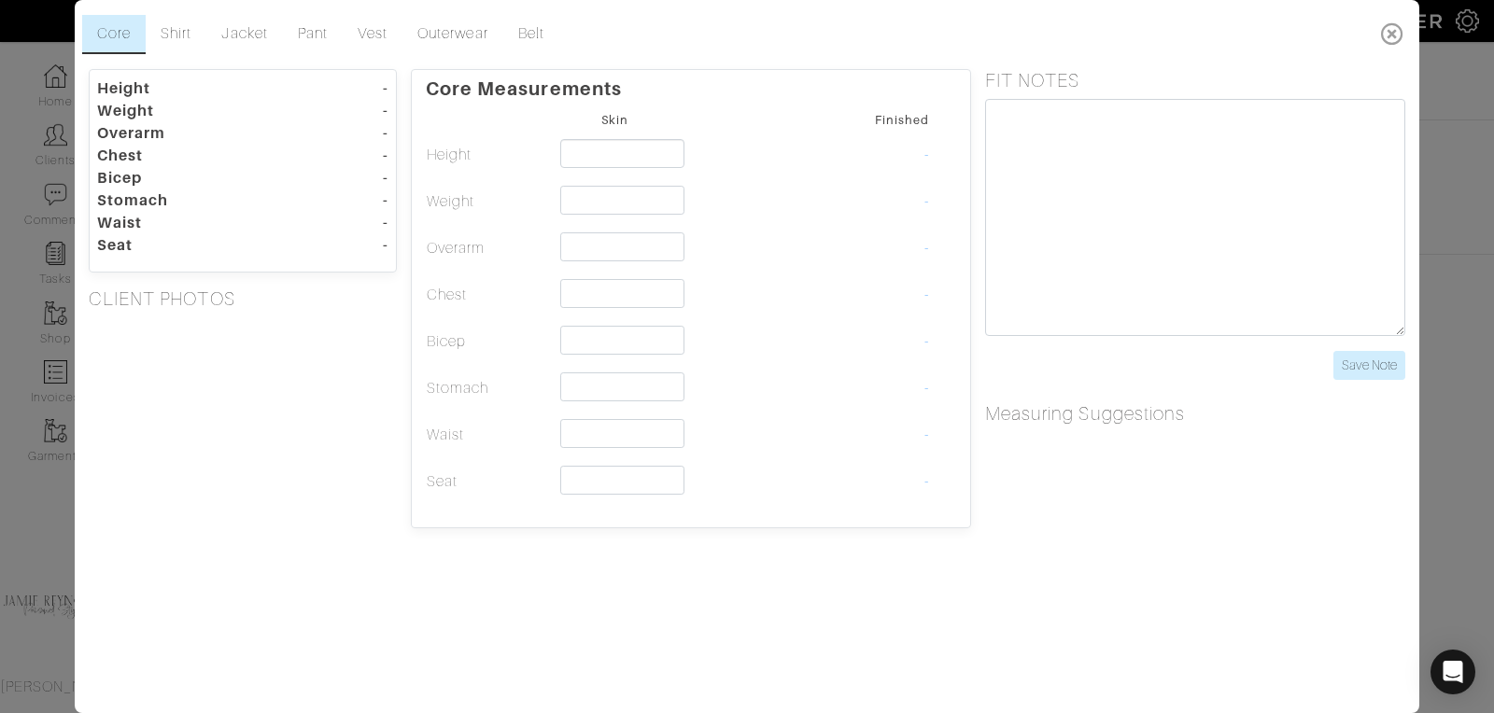
click at [1398, 31] on icon at bounding box center [1392, 33] width 38 height 37
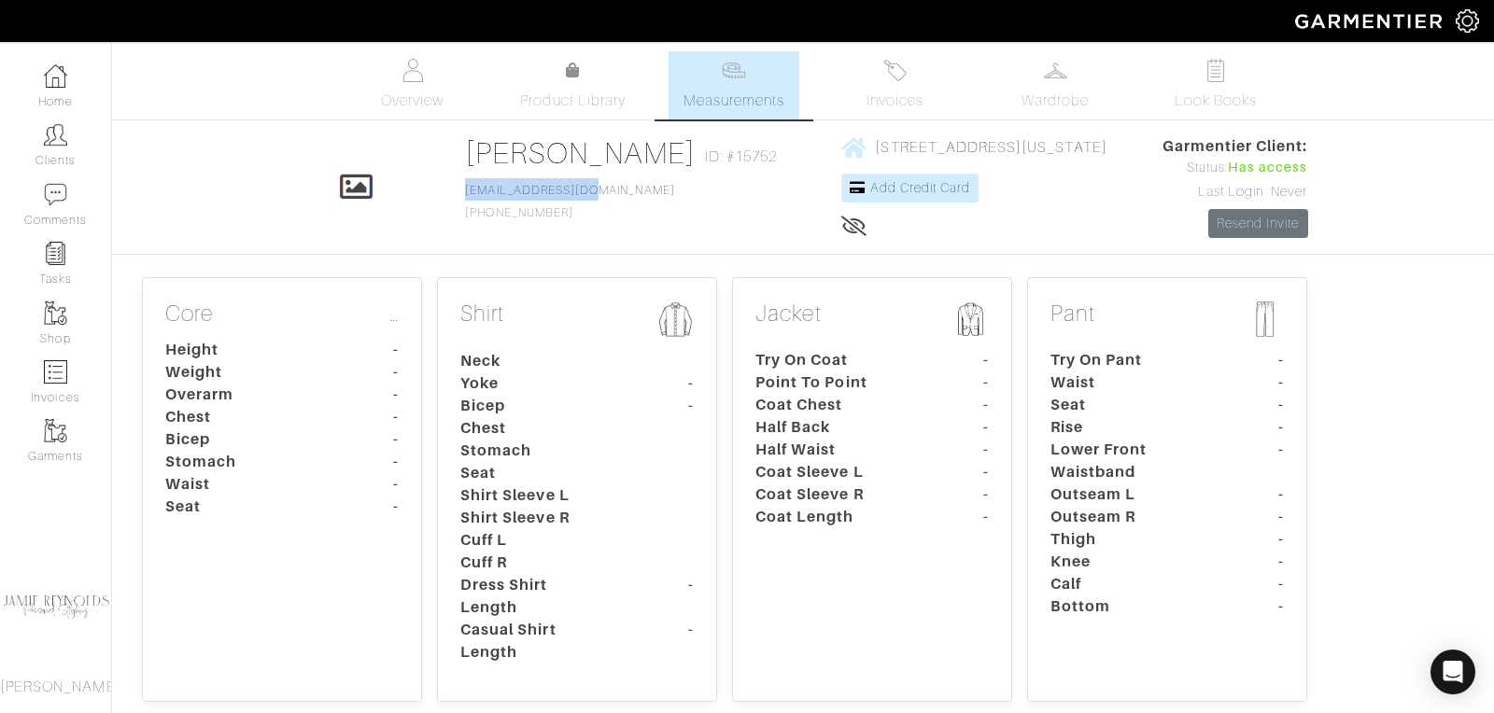
drag, startPoint x: 539, startPoint y: 190, endPoint x: 411, endPoint y: 197, distance: 128.1
click at [411, 197] on div "Click To Edit [PERSON_NAME] ID: #15752 [EMAIL_ADDRESS][DOMAIN_NAME] [PHONE_NUMB…" at bounding box center [803, 187] width 1064 height 104
copy link "[EMAIL_ADDRESS][DOMAIN_NAME]"
drag, startPoint x: 515, startPoint y: 209, endPoint x: 415, endPoint y: 211, distance: 100.8
click at [465, 211] on div "[PERSON_NAME] ID: #15752 [EMAIL_ADDRESS][DOMAIN_NAME] [PHONE_NUMBER]" at bounding box center [625, 187] width 321 height 104
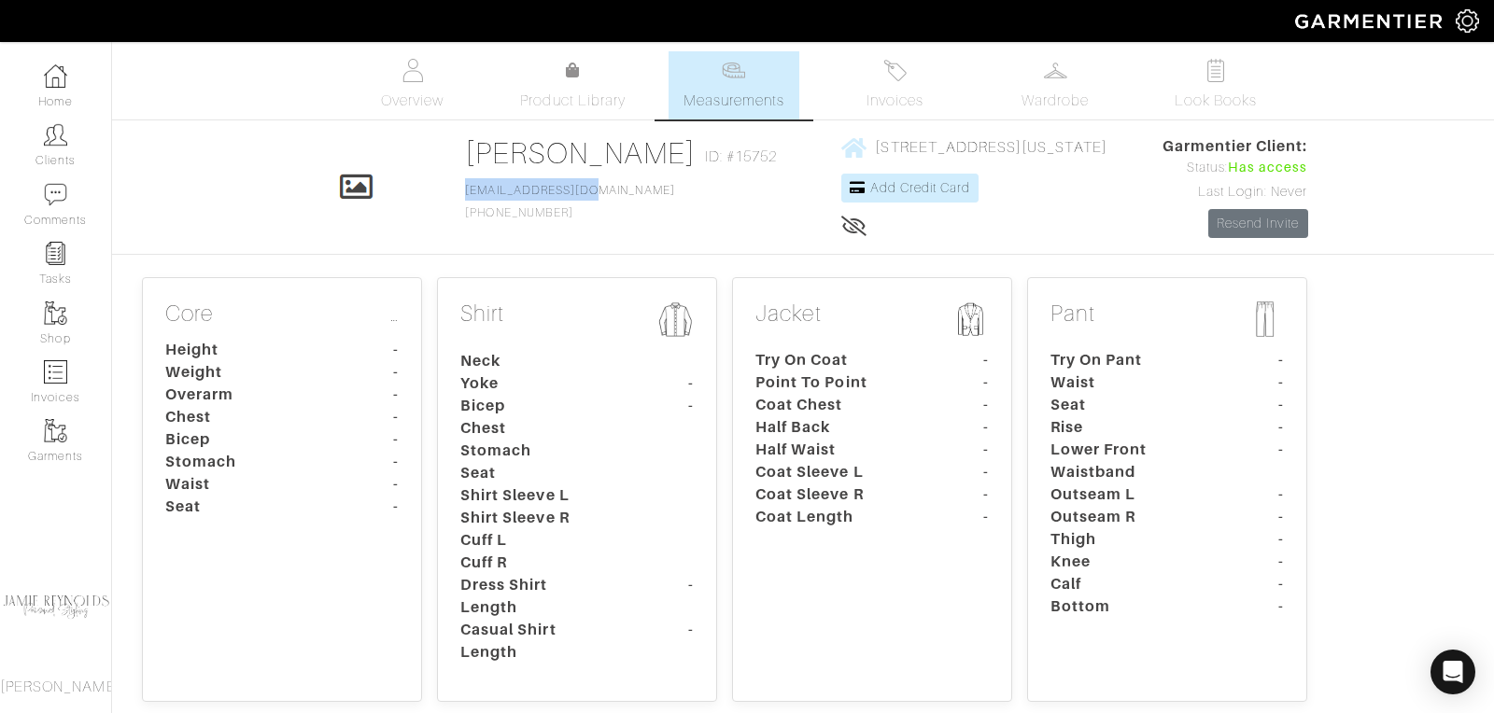
copy span "[PHONE_NUMBER]"
